Goal: Information Seeking & Learning: Learn about a topic

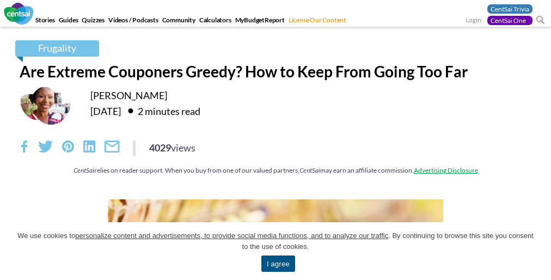
click at [276, 154] on div "4029 views" at bounding box center [276, 148] width 512 height 15
click at [276, 251] on span "We use cookies to personalize content and advertisements, to provide social med…" at bounding box center [275, 242] width 519 height 22
click at [276, 140] on div "Frugality Are Extreme Couponers Greedy? How to Keep From Going Too Far [PERSON_…" at bounding box center [275, 112] width 529 height 145
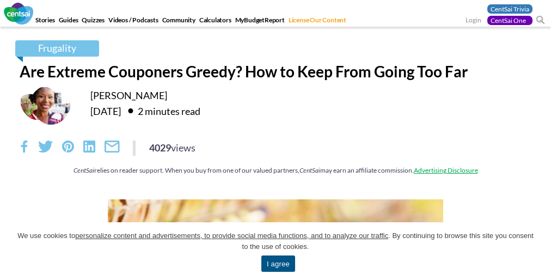
click at [278, 264] on link "I agree" at bounding box center [279, 264] width 34 height 16
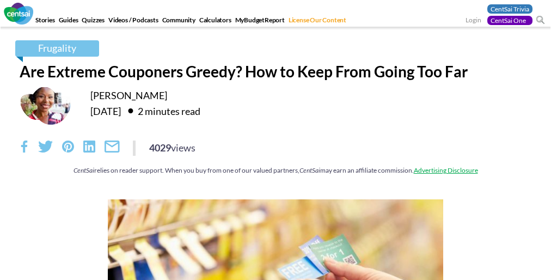
click at [276, 154] on div "4029 views" at bounding box center [276, 148] width 512 height 15
click at [276, 140] on div "Frugality Are Extreme Couponers Greedy? How to Keep From Going Too Far [PERSON_…" at bounding box center [275, 112] width 529 height 145
